Goal: Information Seeking & Learning: Learn about a topic

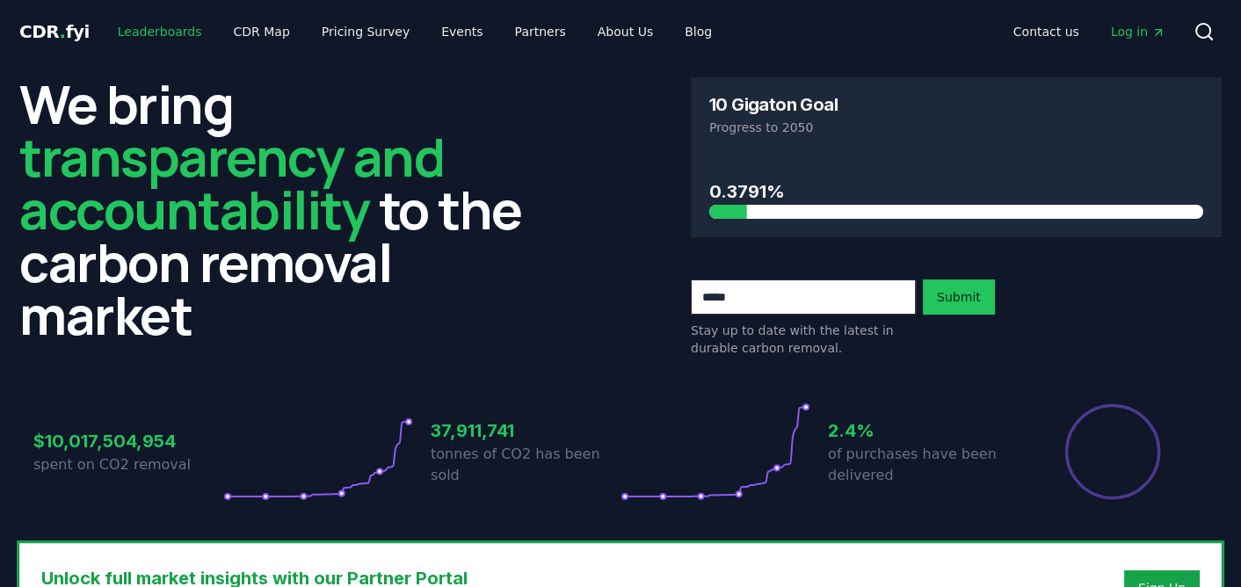
click at [137, 30] on link "Leaderboards" at bounding box center [160, 32] width 112 height 32
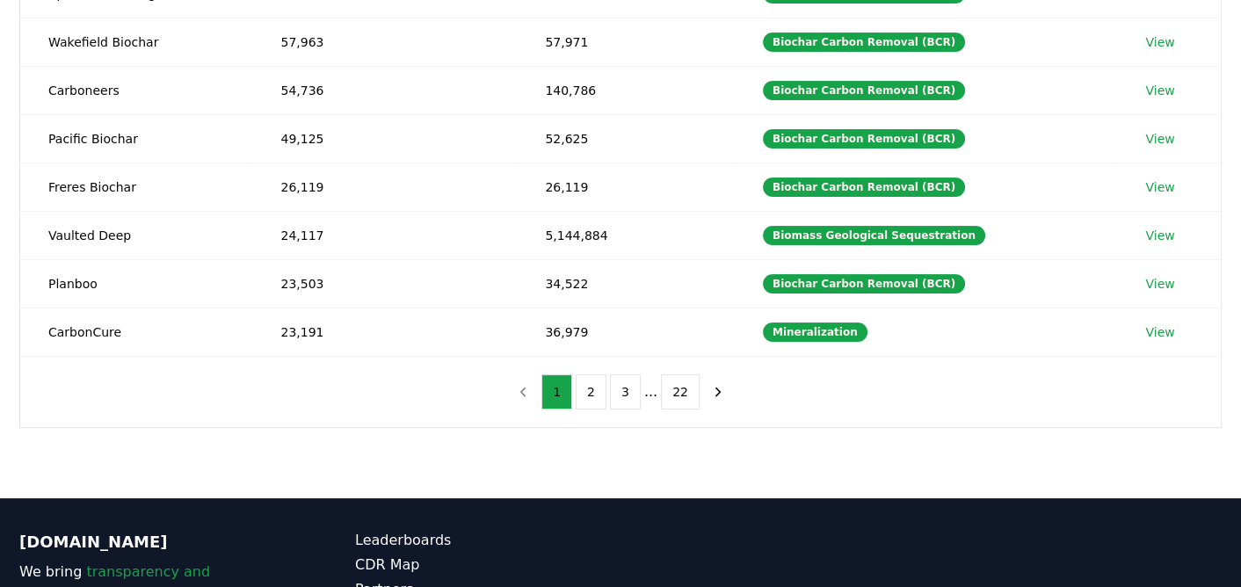
scroll to position [439, 0]
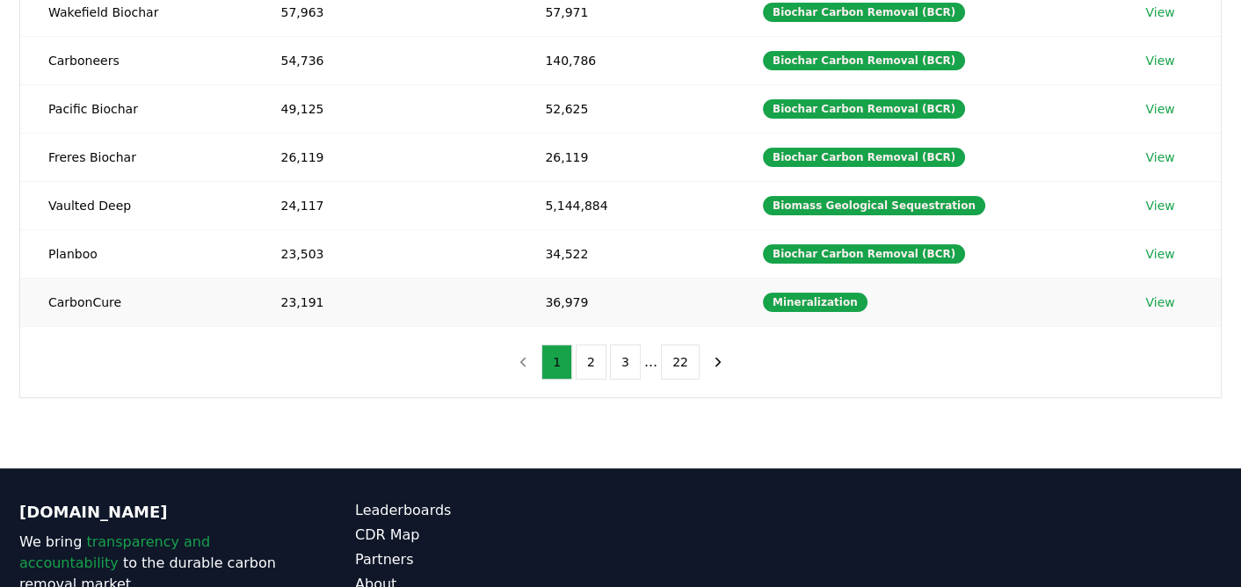
click at [1153, 293] on link "View" at bounding box center [1159, 302] width 29 height 18
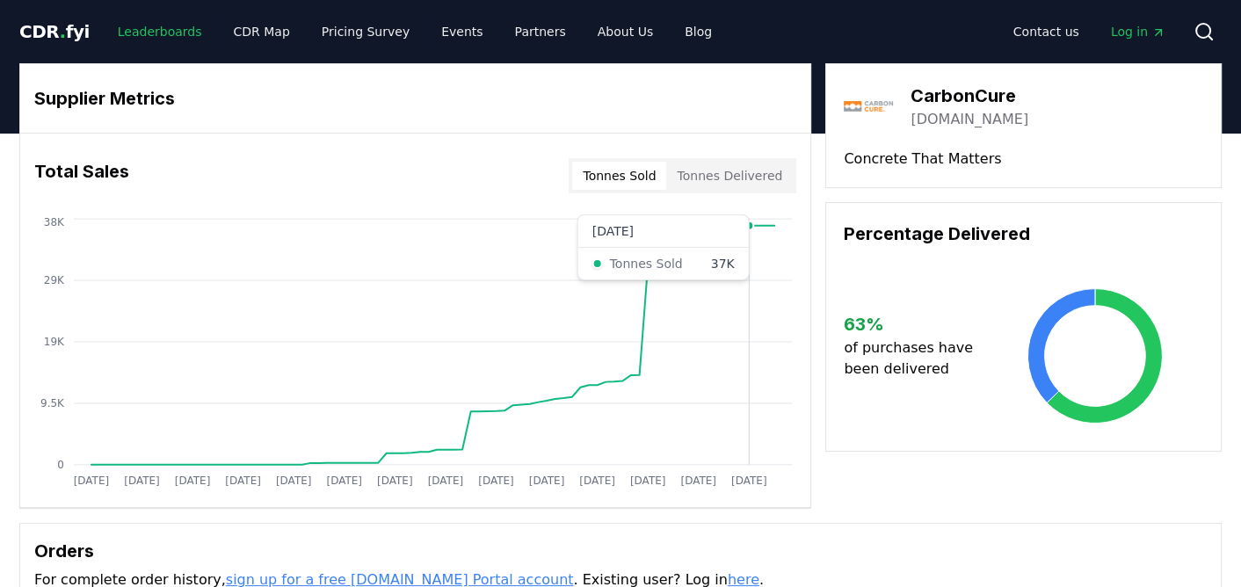
click at [153, 25] on link "Leaderboards" at bounding box center [160, 32] width 112 height 32
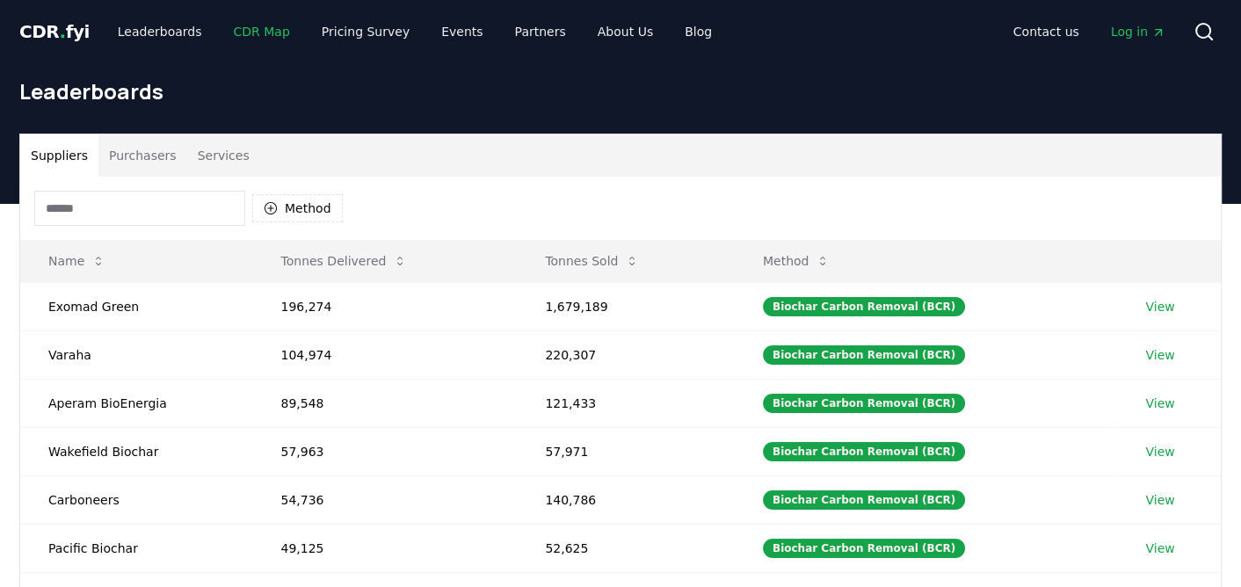
click at [251, 26] on link "CDR Map" at bounding box center [262, 32] width 84 height 32
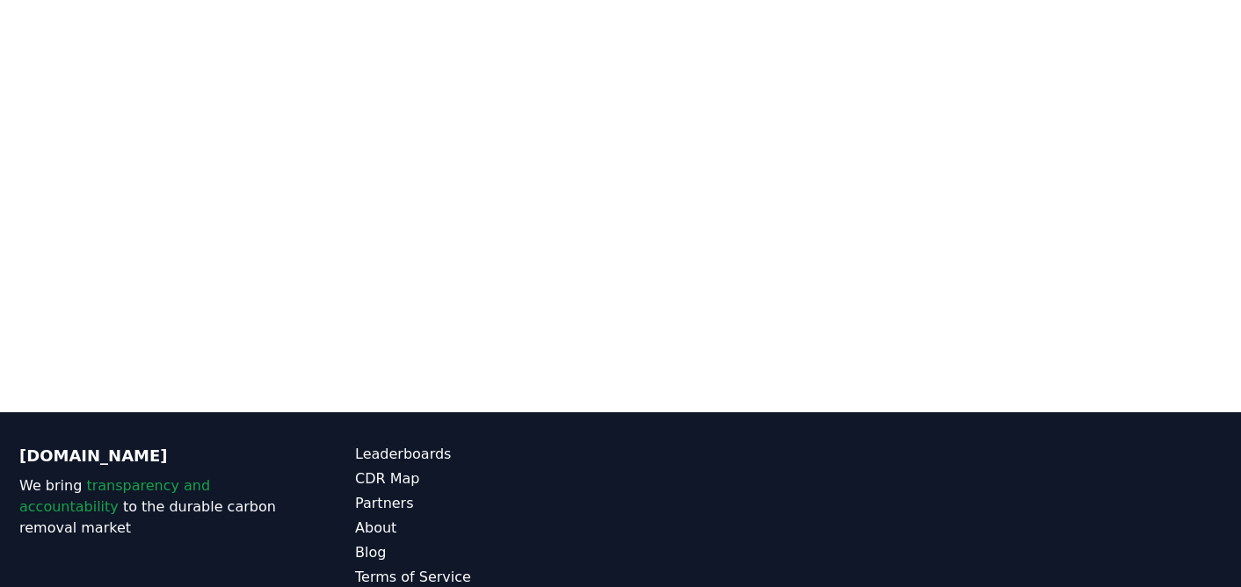
scroll to position [277, 0]
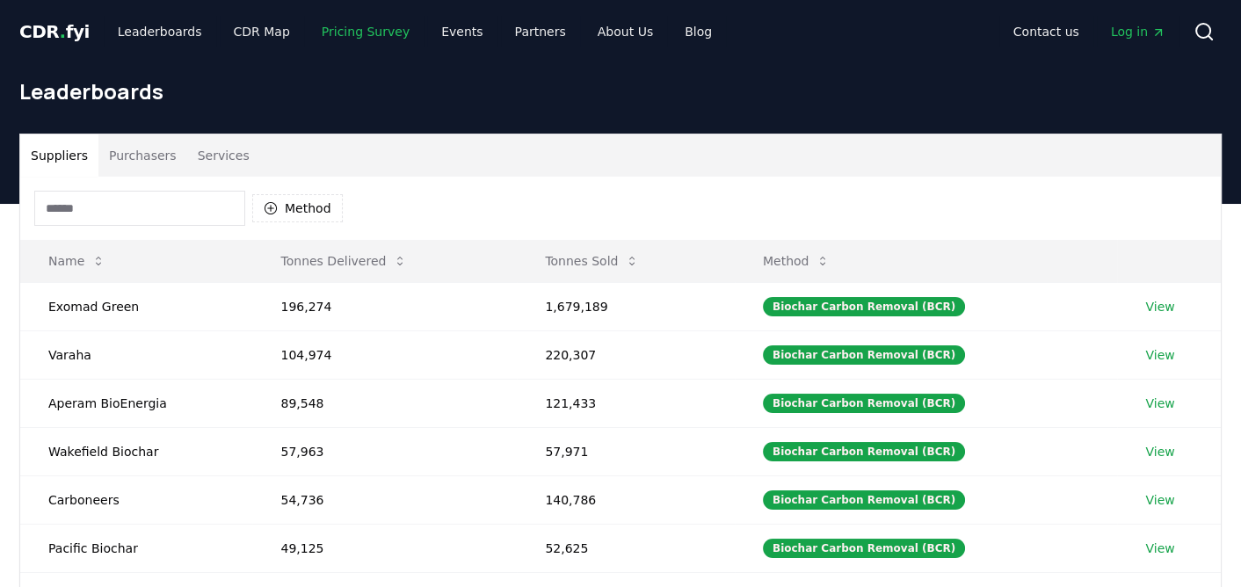
click at [329, 34] on link "Pricing Survey" at bounding box center [366, 32] width 116 height 32
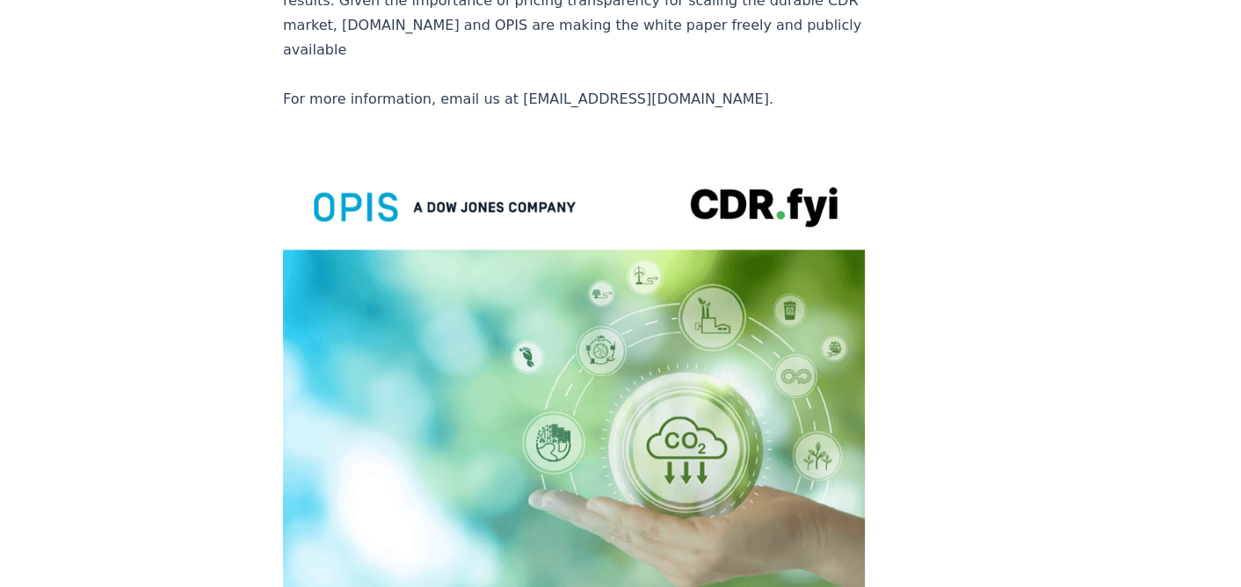
scroll to position [3954, 0]
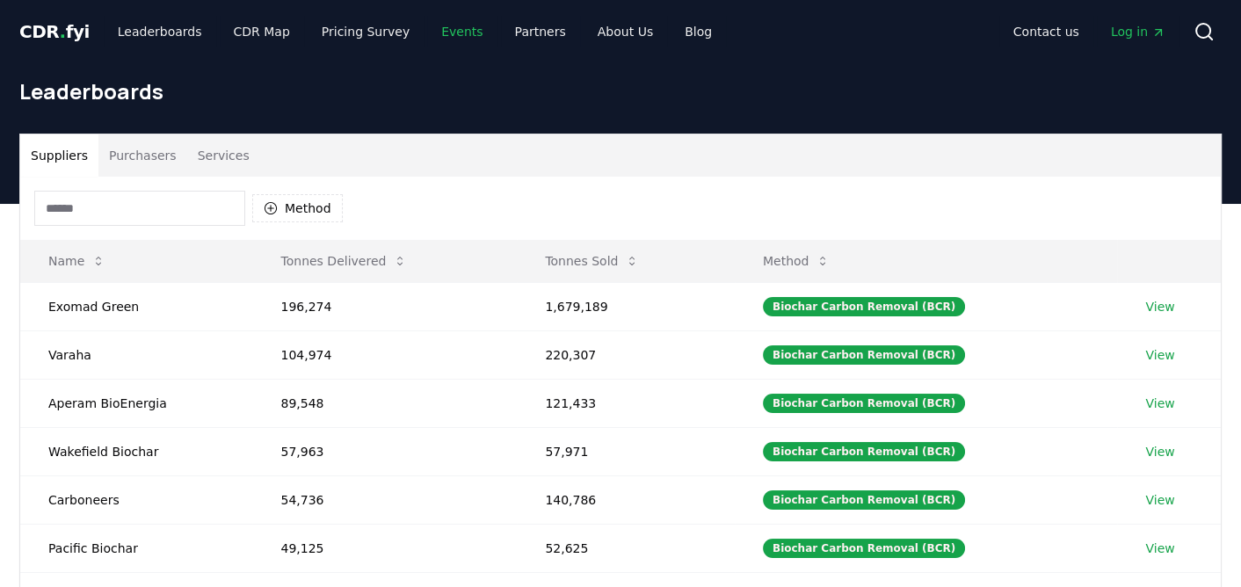
click at [428, 31] on link "Events" at bounding box center [461, 32] width 69 height 32
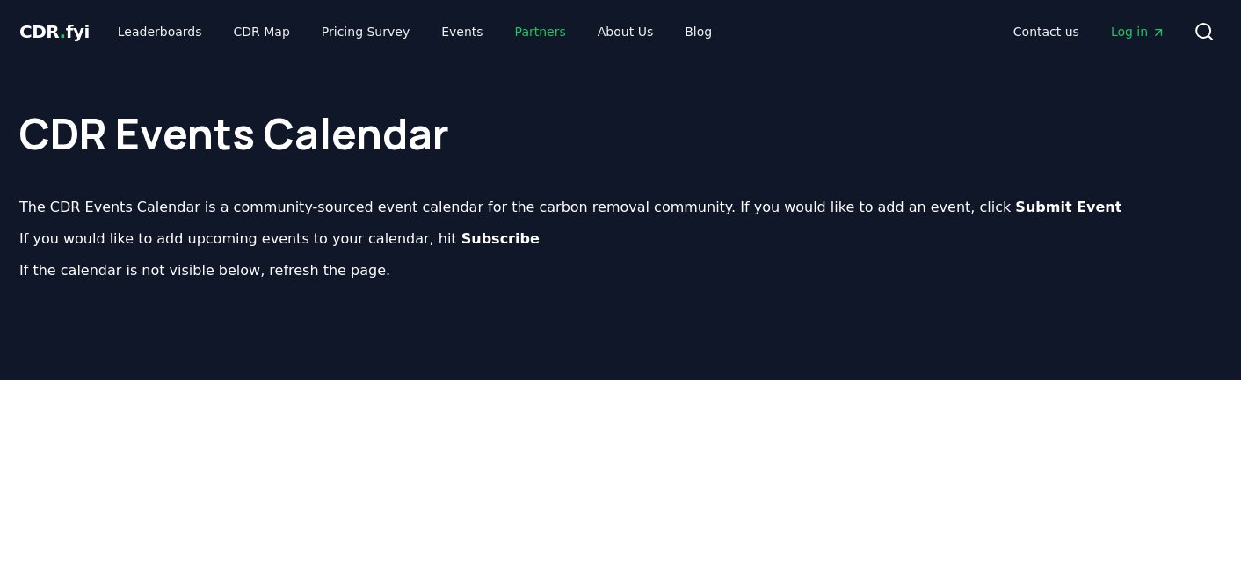
click at [506, 32] on link "Partners" at bounding box center [540, 32] width 79 height 32
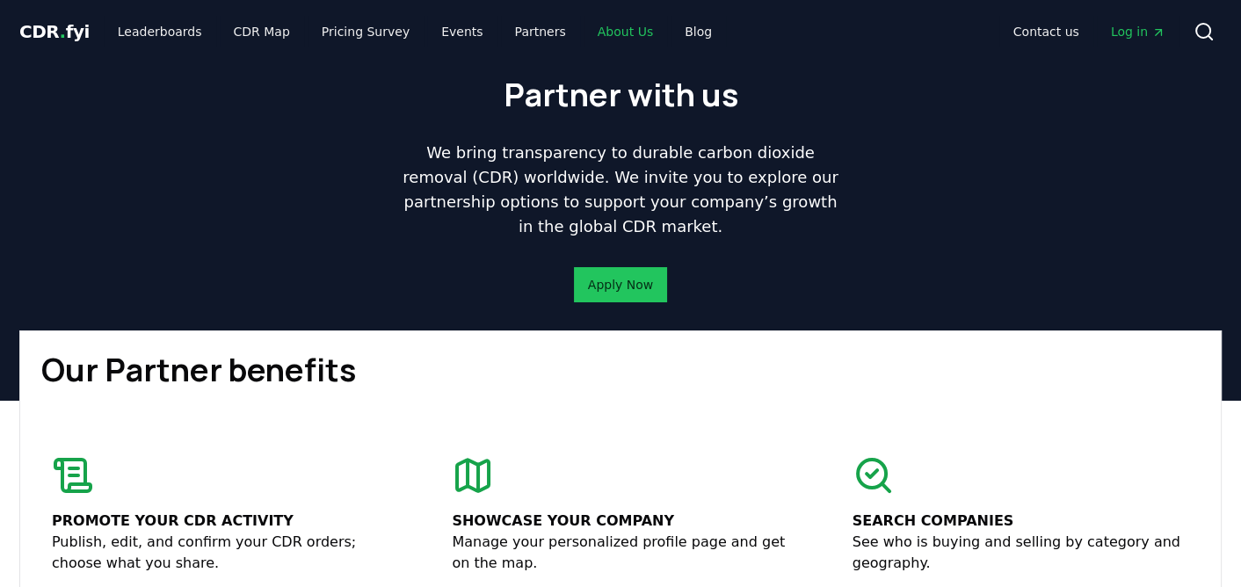
click at [583, 32] on link "About Us" at bounding box center [624, 32] width 83 height 32
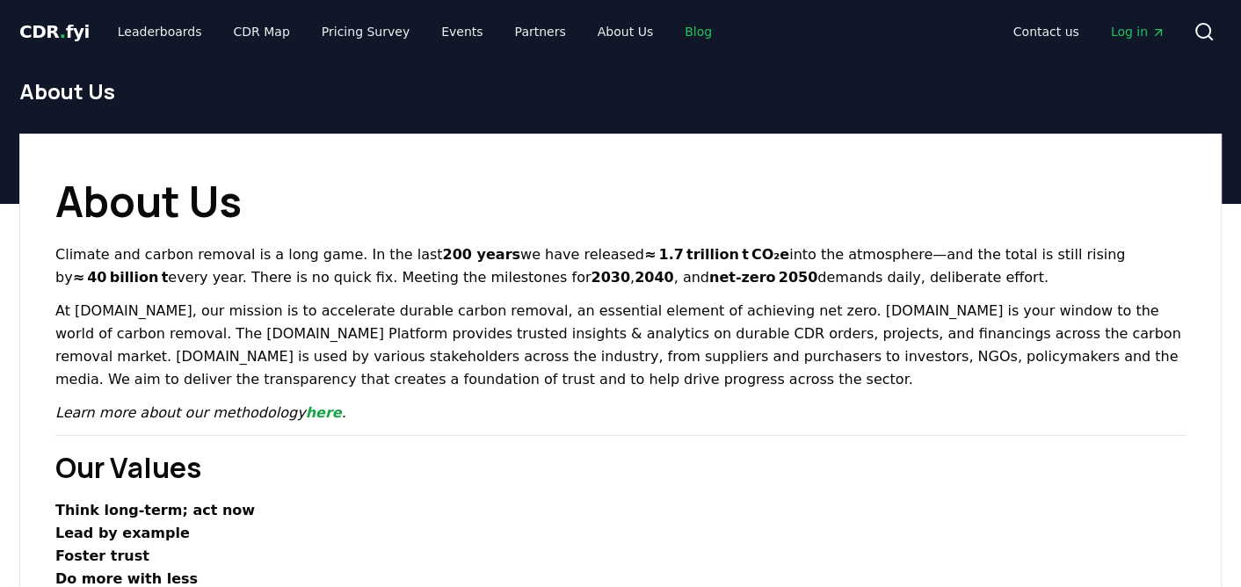
click at [670, 28] on link "Blog" at bounding box center [697, 32] width 55 height 32
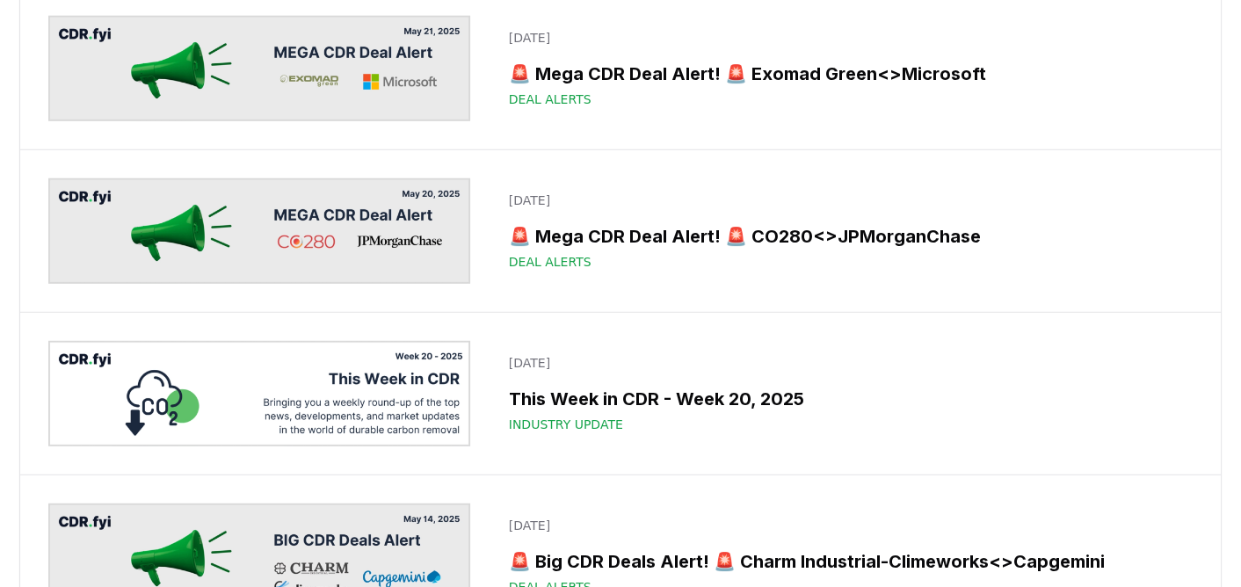
scroll to position [6151, 0]
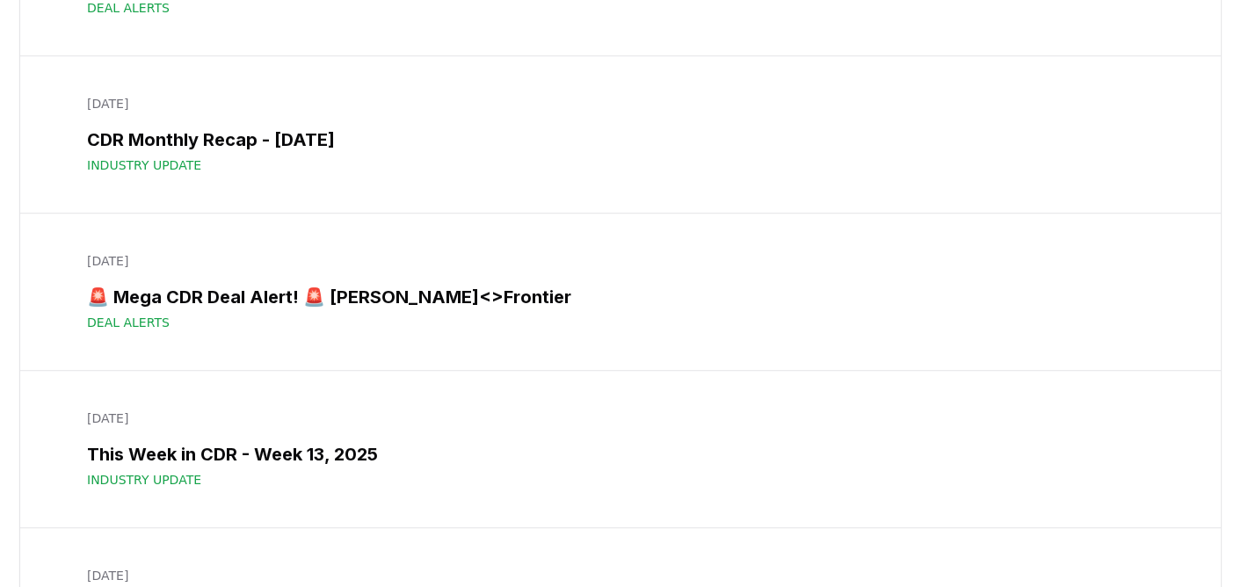
scroll to position [9841, 0]
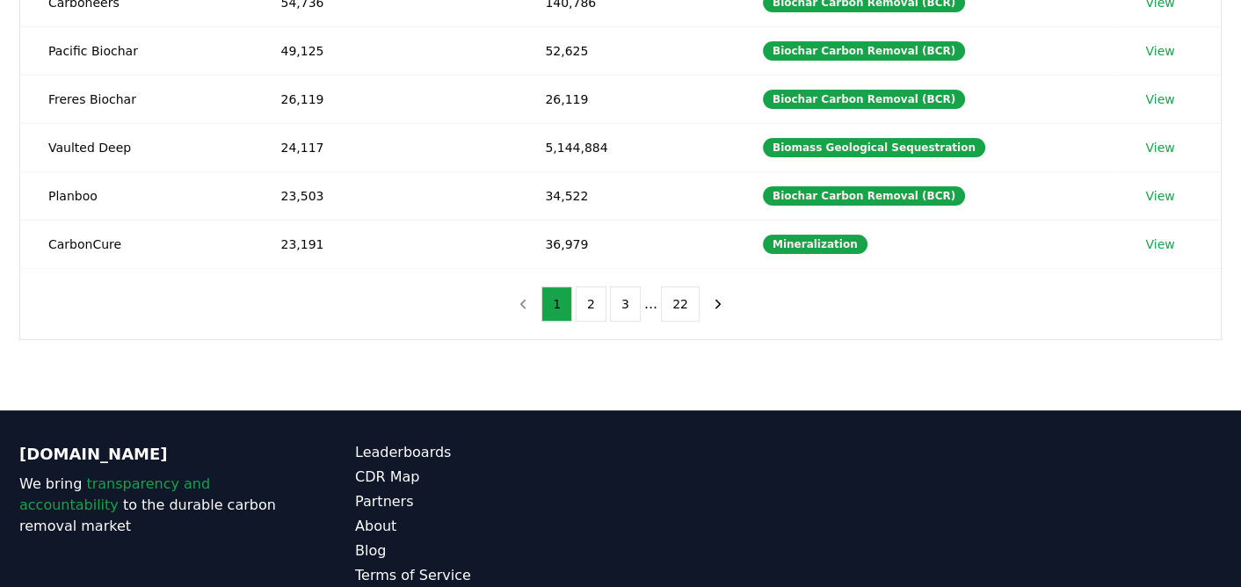
scroll to position [527, 0]
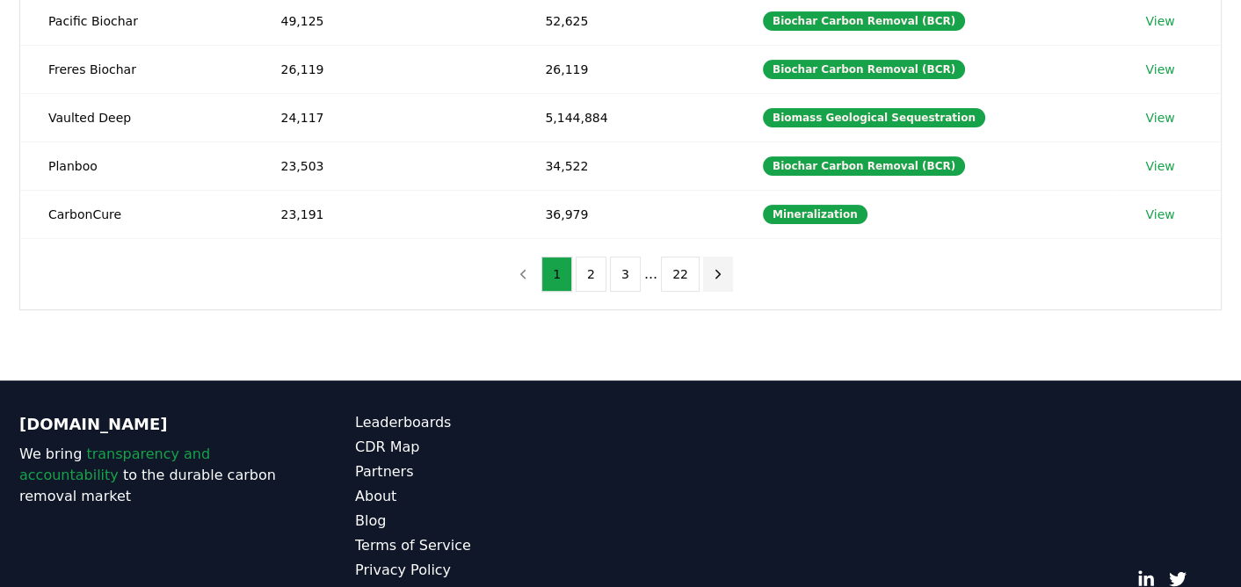
click at [710, 266] on icon "next page" at bounding box center [718, 274] width 16 height 16
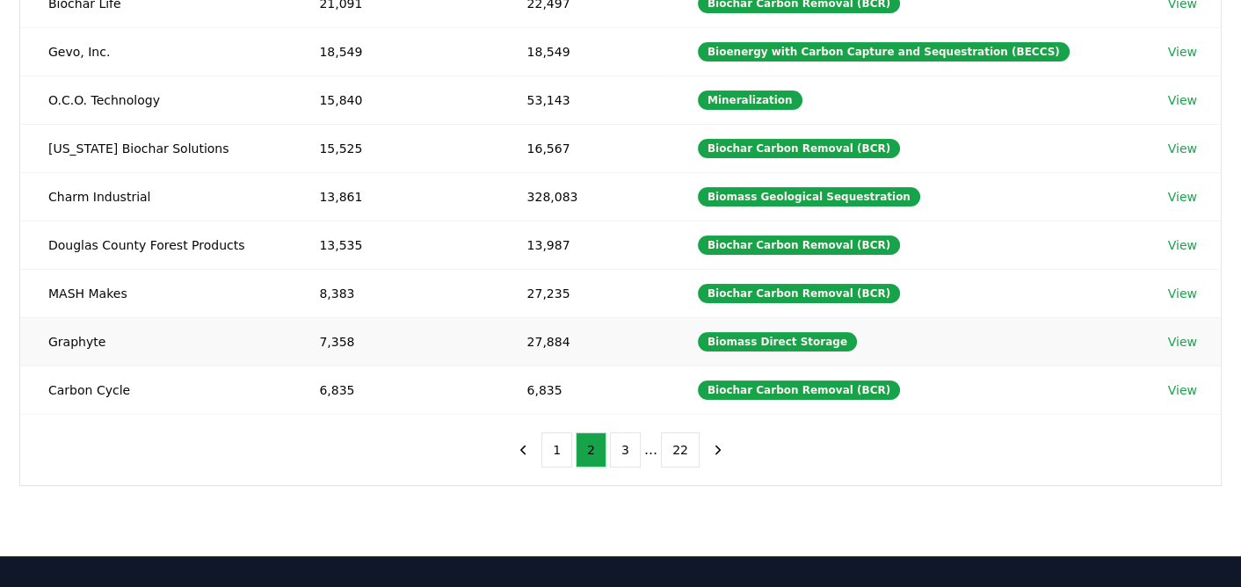
scroll to position [439, 0]
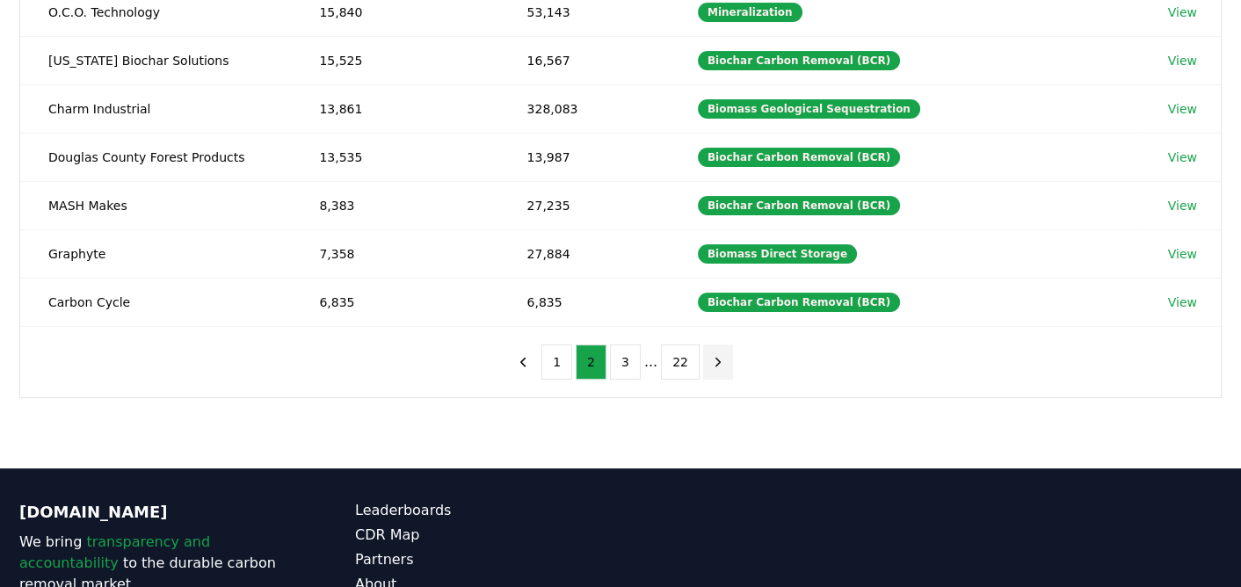
click at [710, 354] on icon "next page" at bounding box center [718, 362] width 16 height 16
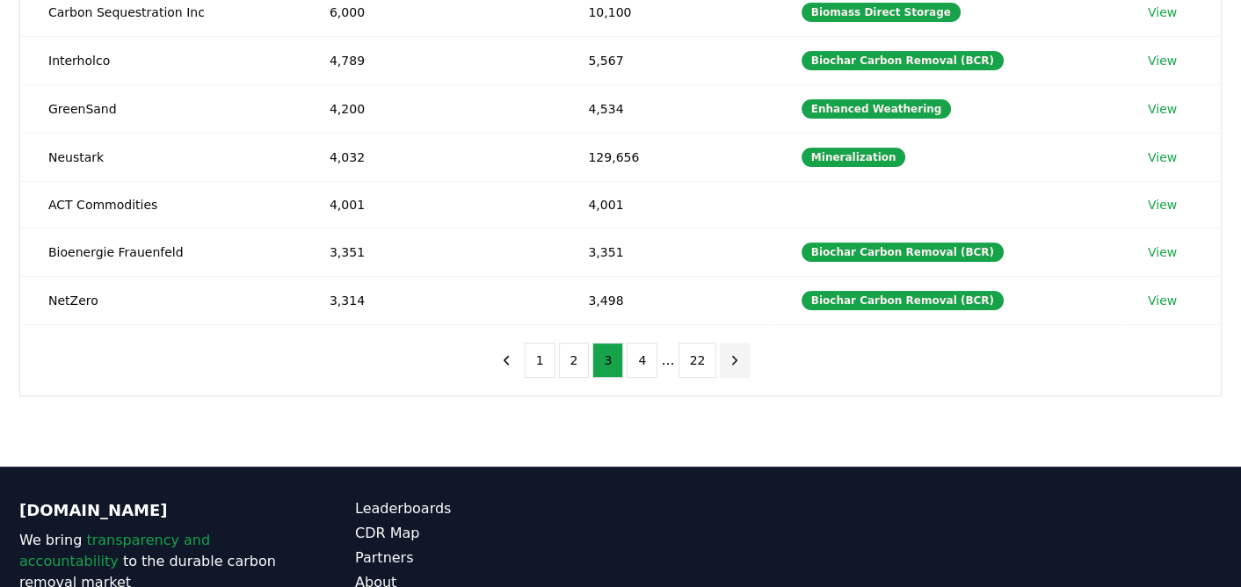
click at [727, 352] on icon "next page" at bounding box center [735, 360] width 16 height 16
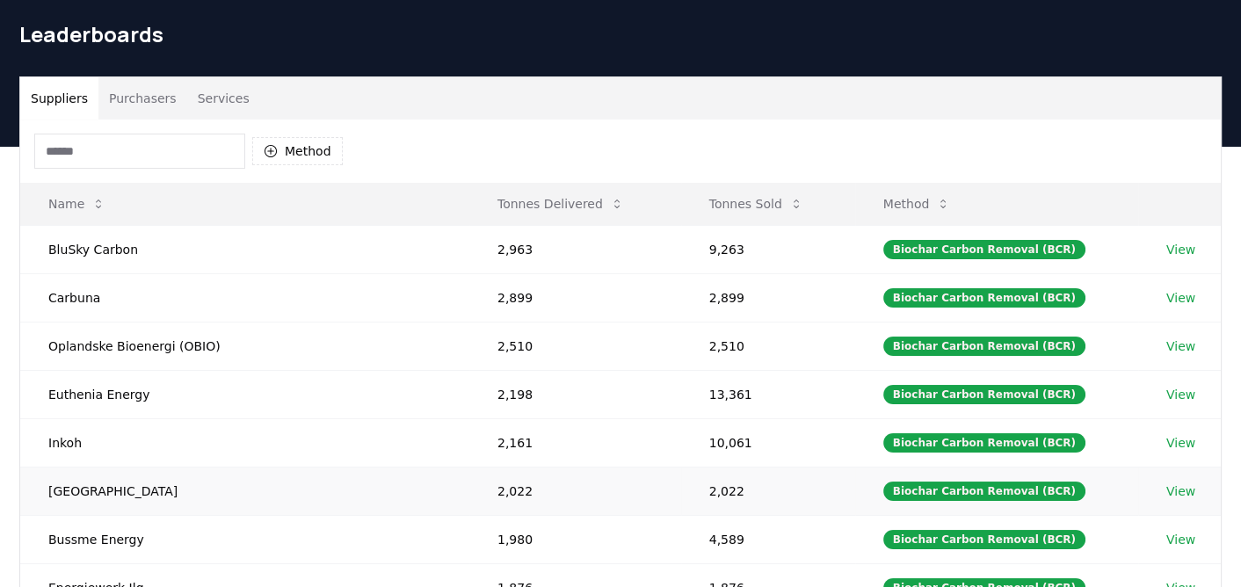
scroll to position [0, 0]
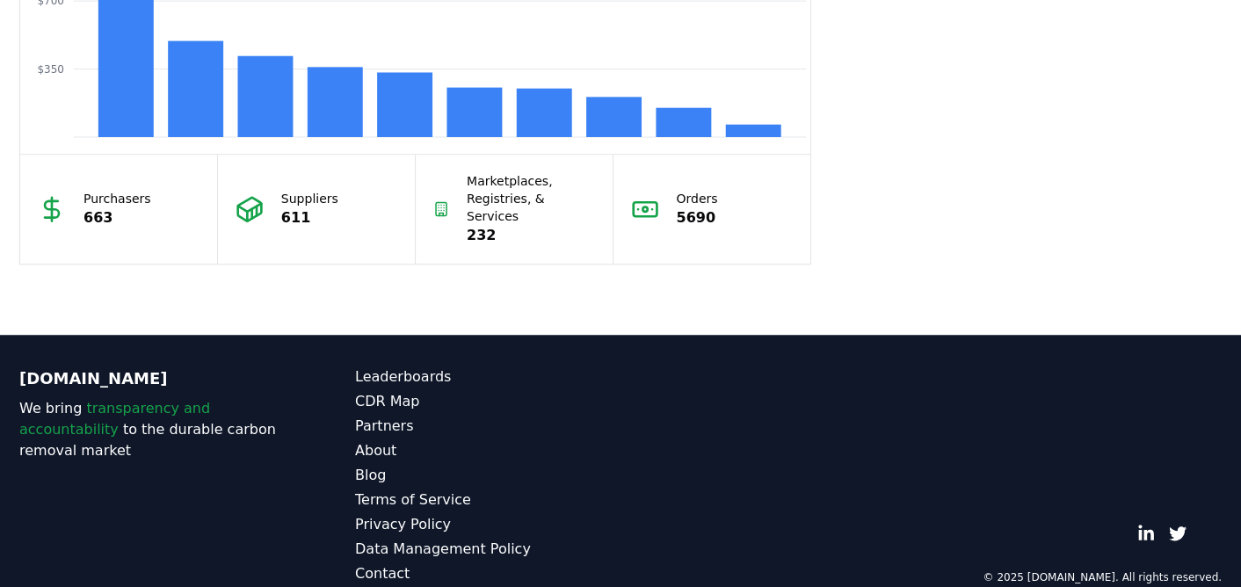
scroll to position [1694, 0]
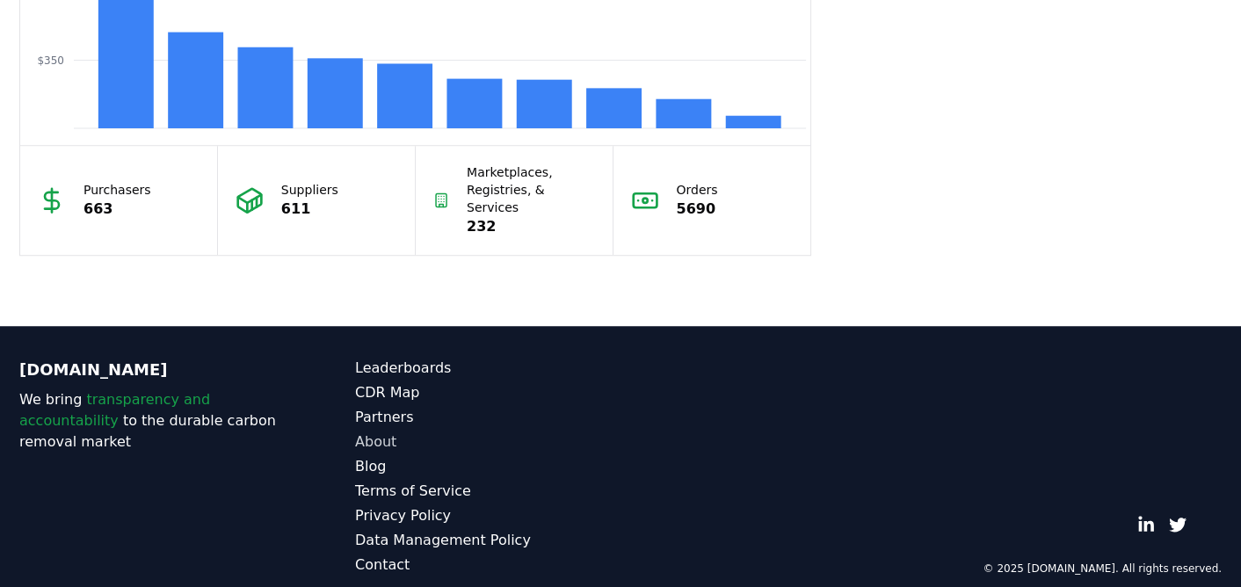
click at [361, 431] on link "About" at bounding box center [487, 441] width 265 height 21
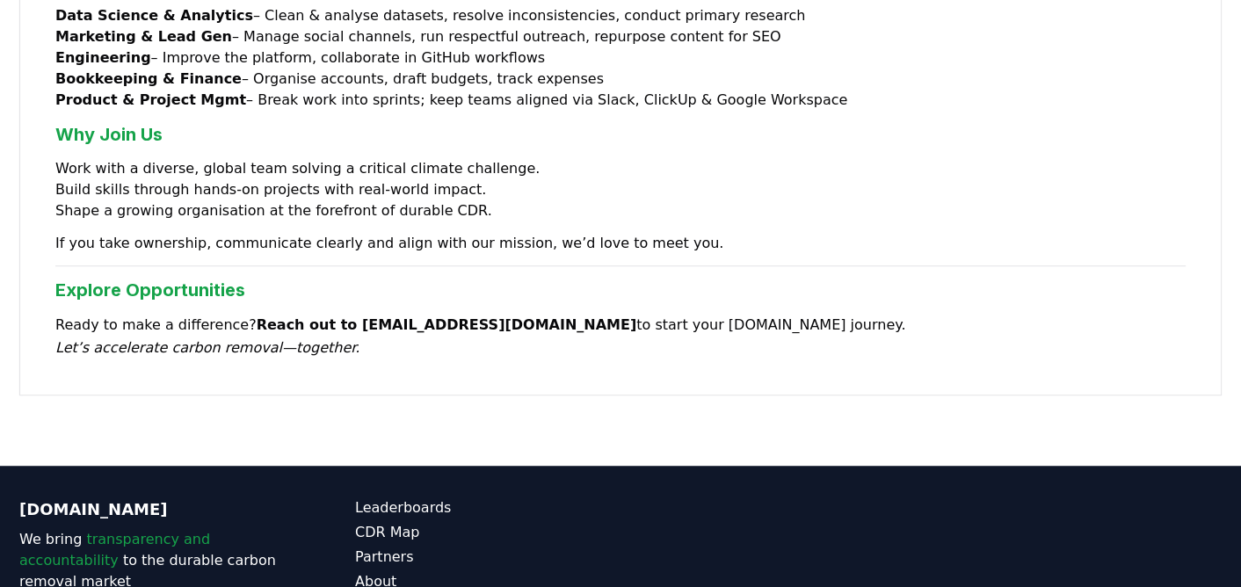
scroll to position [1582, 0]
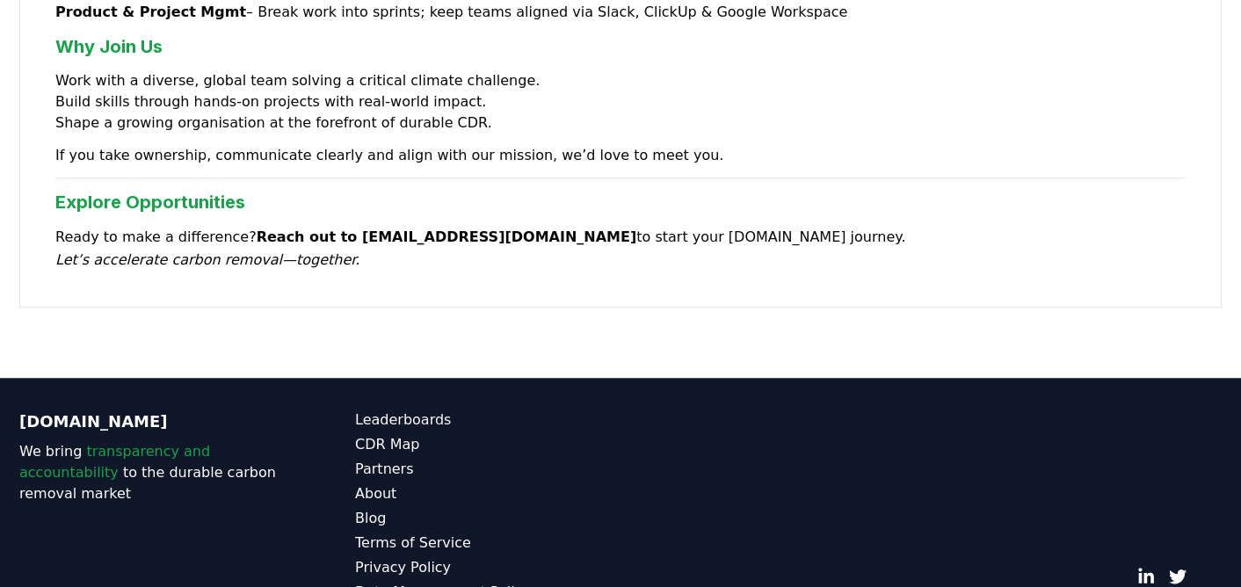
scroll to position [1694, 0]
